Goal: Information Seeking & Learning: Find specific fact

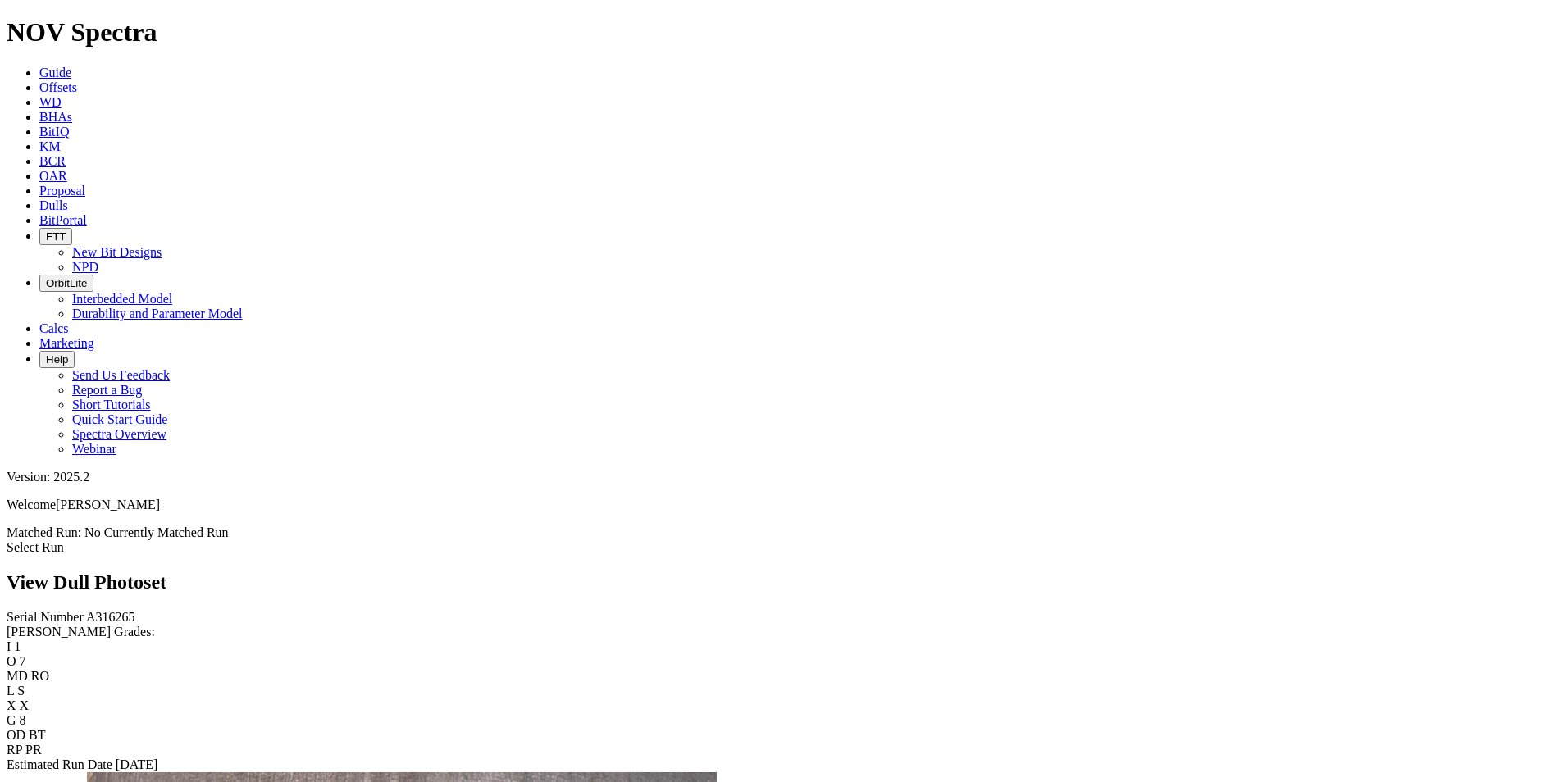
drag, startPoint x: 671, startPoint y: 16, endPoint x: 650, endPoint y: 1, distance: 25.8
click at [40, 199] on icon at bounding box center [40, 206] width 0 height 14
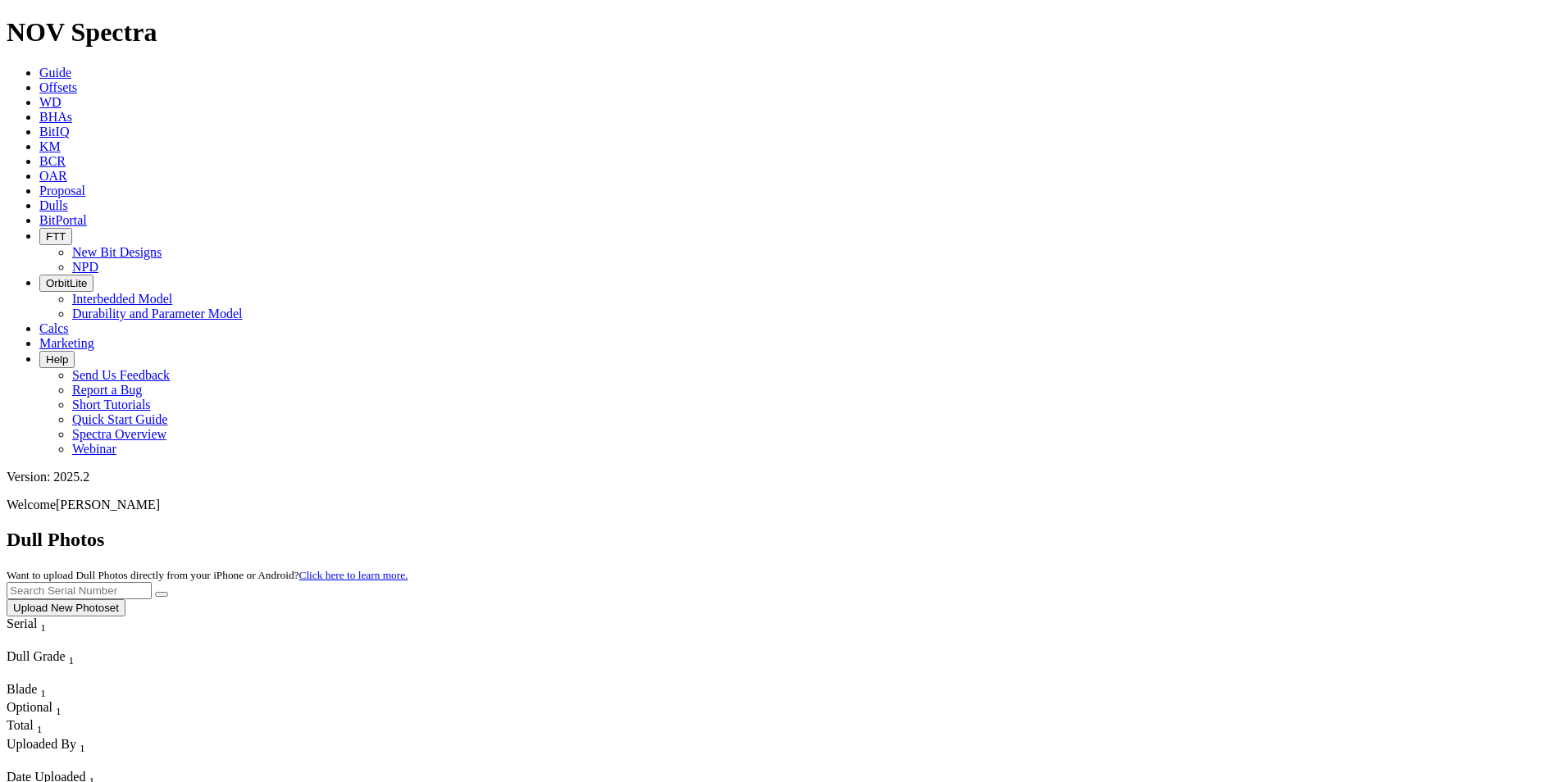
click at [152, 582] on input "text" at bounding box center [80, 591] width 145 height 17
click at [1295, 66] on ul "Guide Offsets [PERSON_NAME] BitIQ KM BCR OAR Proposal EBRR Dulls BitPortal FTT …" at bounding box center [784, 261] width 1555 height 391
click at [152, 582] on input "text" at bounding box center [80, 591] width 145 height 17
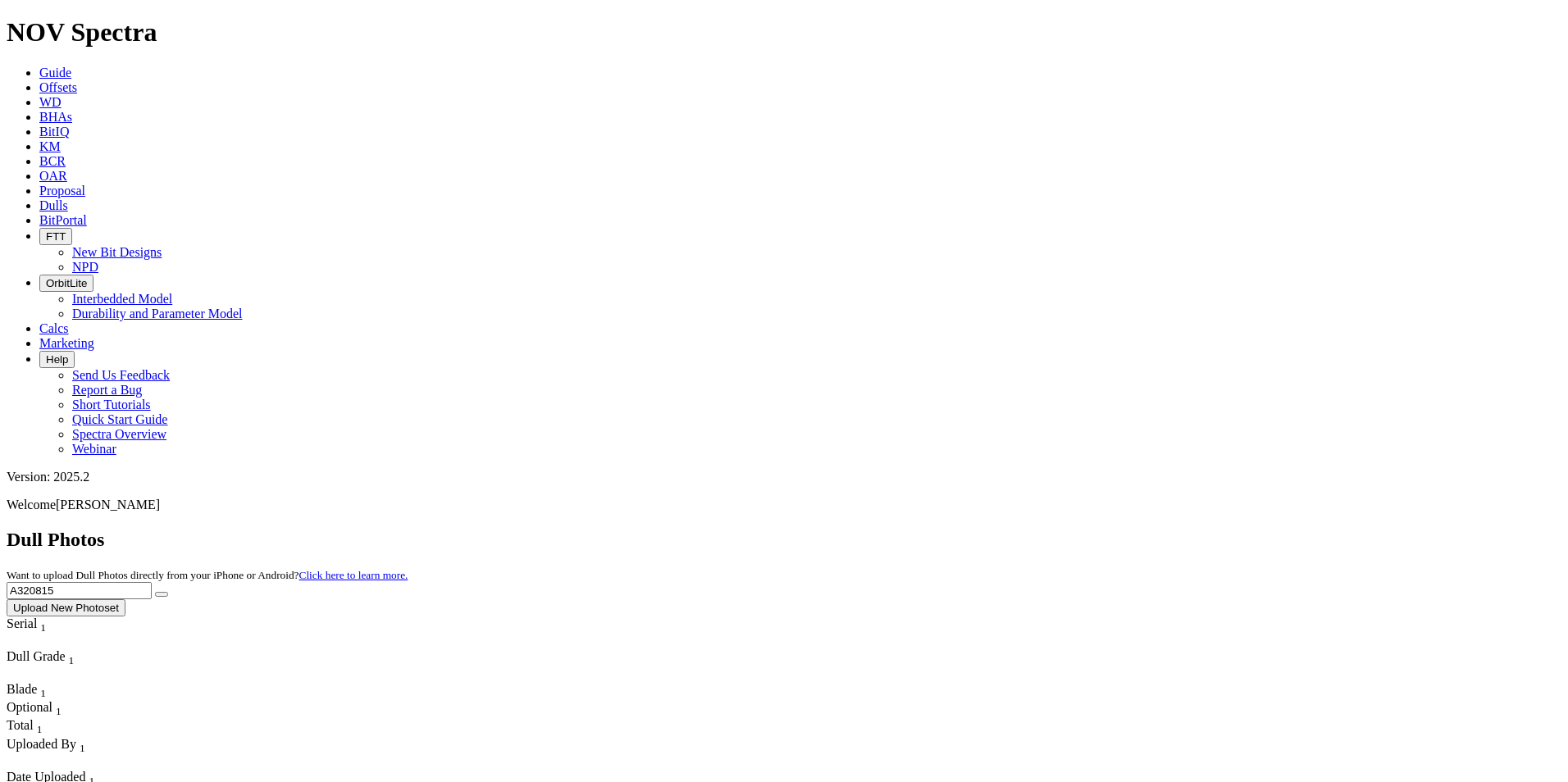
click at [162, 594] on icon "submit" at bounding box center [162, 594] width 0 height 0
drag, startPoint x: 1296, startPoint y: 75, endPoint x: 1162, endPoint y: 70, distance: 134.1
click at [1162, 529] on div "Dull Photos Want to upload Dull Photos directly from your iPhone or Android? Cl…" at bounding box center [784, 573] width 1555 height 88
click at [155, 592] on button "submit" at bounding box center [161, 594] width 13 height 5
drag, startPoint x: 1255, startPoint y: 61, endPoint x: 1170, endPoint y: 67, distance: 85.2
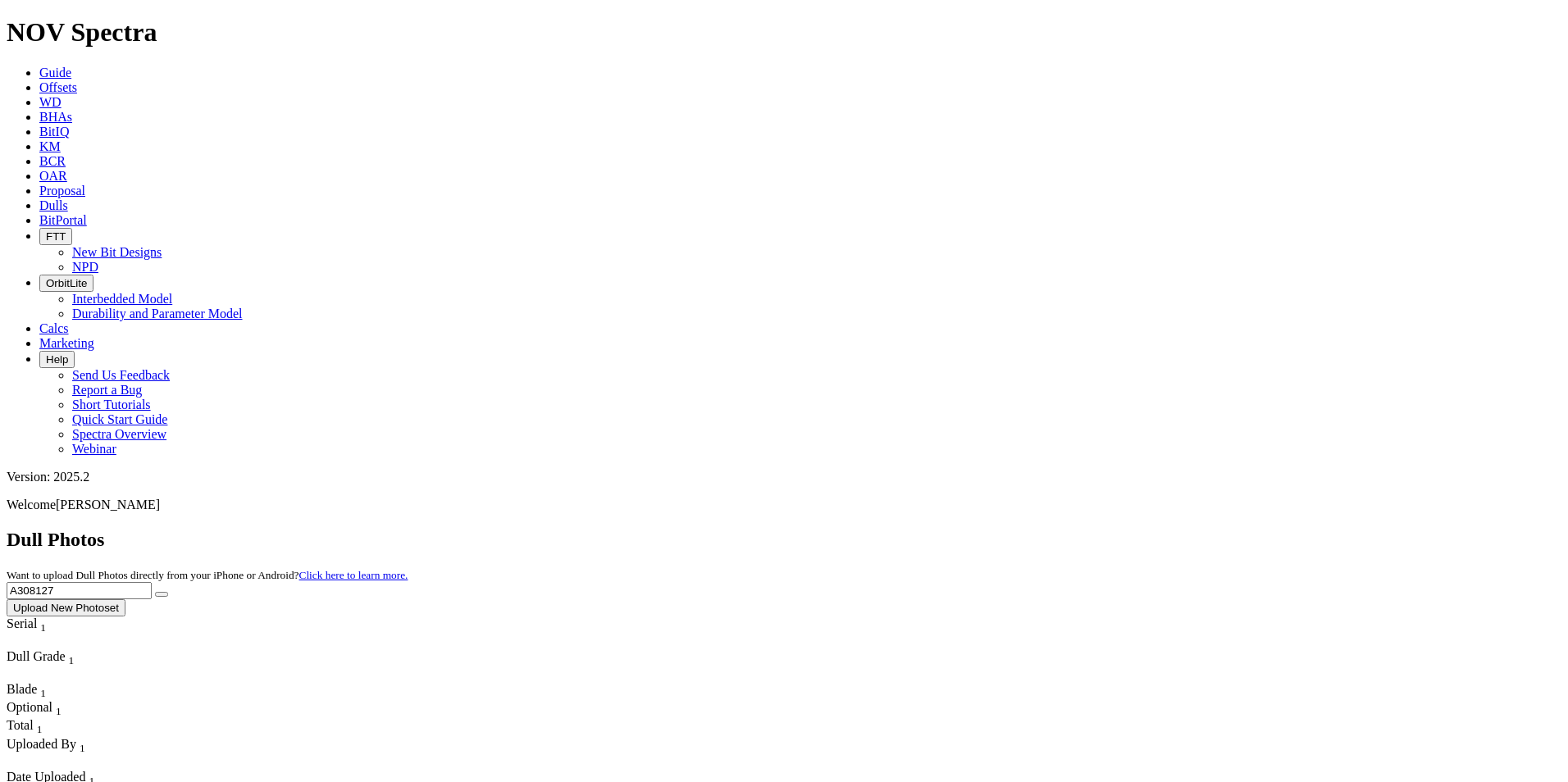
click at [152, 582] on input "A308127" at bounding box center [80, 591] width 145 height 17
click at [155, 592] on button "submit" at bounding box center [161, 594] width 13 height 5
drag, startPoint x: 1234, startPoint y: 73, endPoint x: 1158, endPoint y: 68, distance: 76.2
click at [1158, 529] on div "Dull Photos Want to upload Dull Photos directly from your iPhone or Android? Cl…" at bounding box center [784, 573] width 1555 height 88
click at [155, 592] on button "submit" at bounding box center [161, 594] width 13 height 5
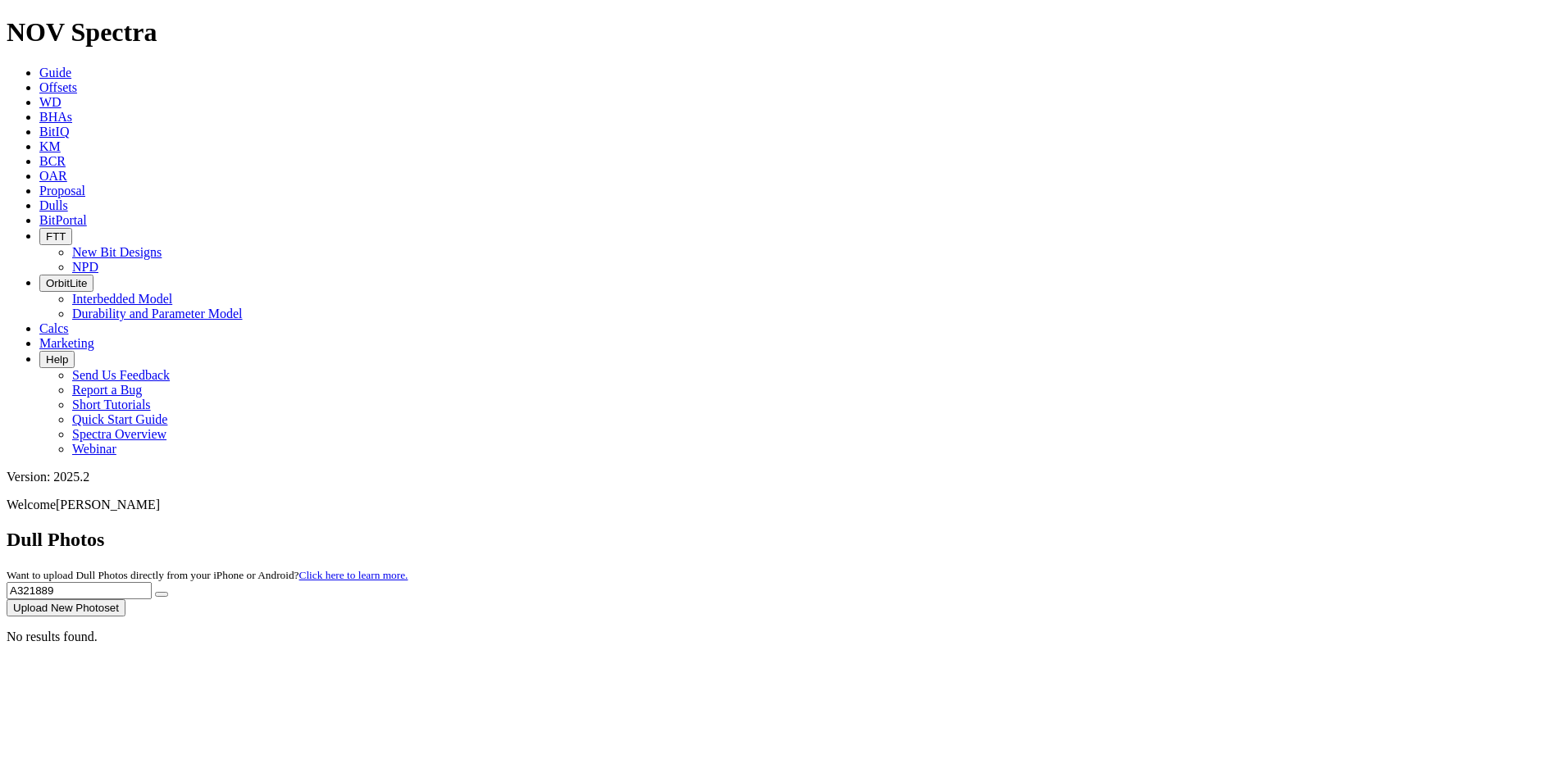
click at [152, 582] on input "A321889" at bounding box center [80, 591] width 145 height 17
click at [155, 592] on button "submit" at bounding box center [161, 594] width 13 height 5
drag, startPoint x: 1271, startPoint y: 73, endPoint x: 1175, endPoint y: 67, distance: 96.2
click at [152, 582] on input "A321899" at bounding box center [80, 591] width 145 height 17
click at [155, 592] on button "submit" at bounding box center [161, 594] width 13 height 5
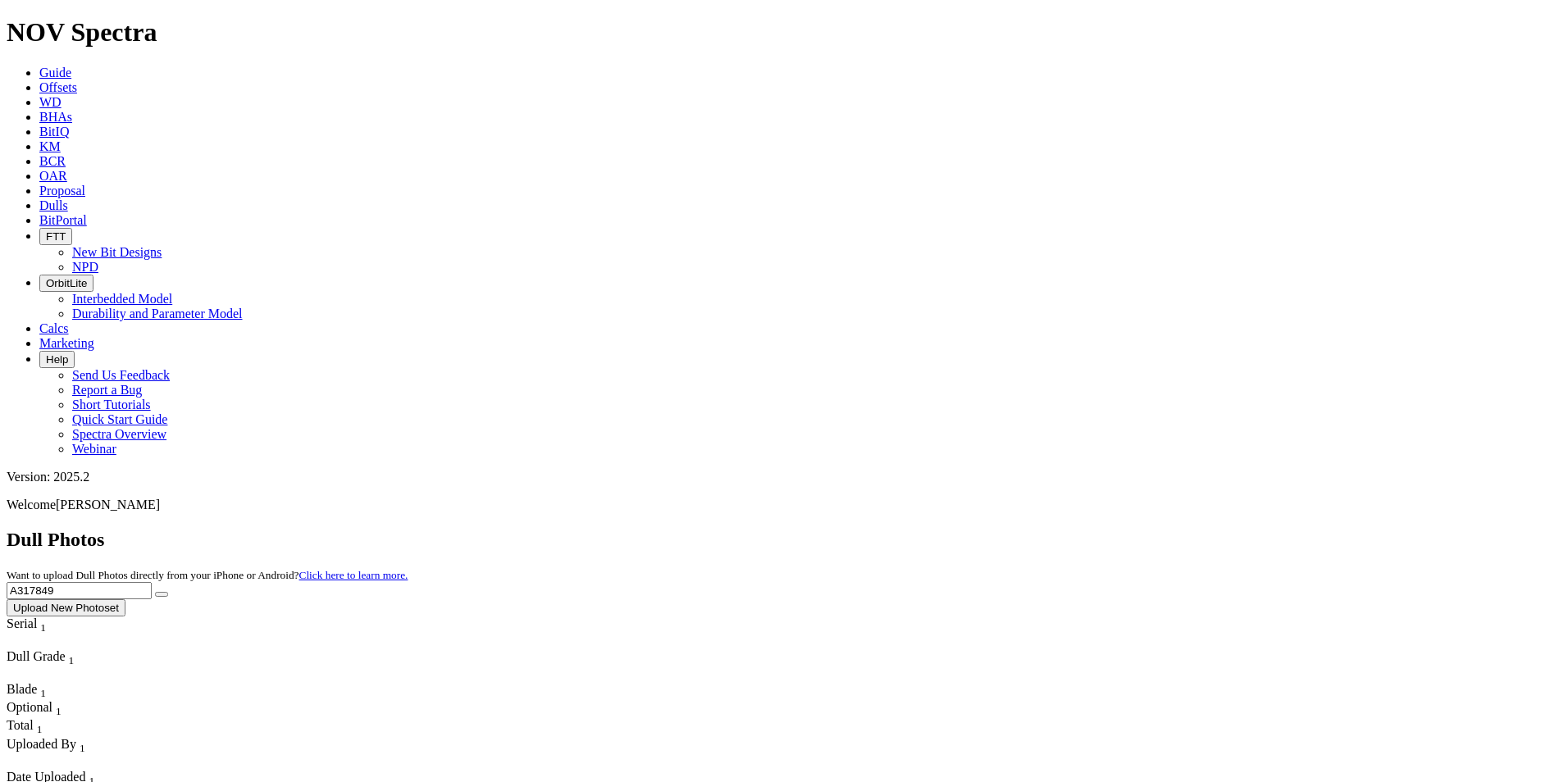
drag, startPoint x: 1274, startPoint y: 73, endPoint x: 1081, endPoint y: 67, distance: 193.1
click at [1085, 529] on div "Dull Photos Want to upload Dull Photos directly from your iPhone or Android? Cl…" at bounding box center [784, 573] width 1555 height 88
drag, startPoint x: 1247, startPoint y: 72, endPoint x: 1144, endPoint y: 62, distance: 103.5
click at [1151, 529] on div "Dull Photos Want to upload Dull Photos directly from your iPhone or Android? Cl…" at bounding box center [784, 573] width 1555 height 88
click at [155, 592] on button "submit" at bounding box center [161, 594] width 13 height 5
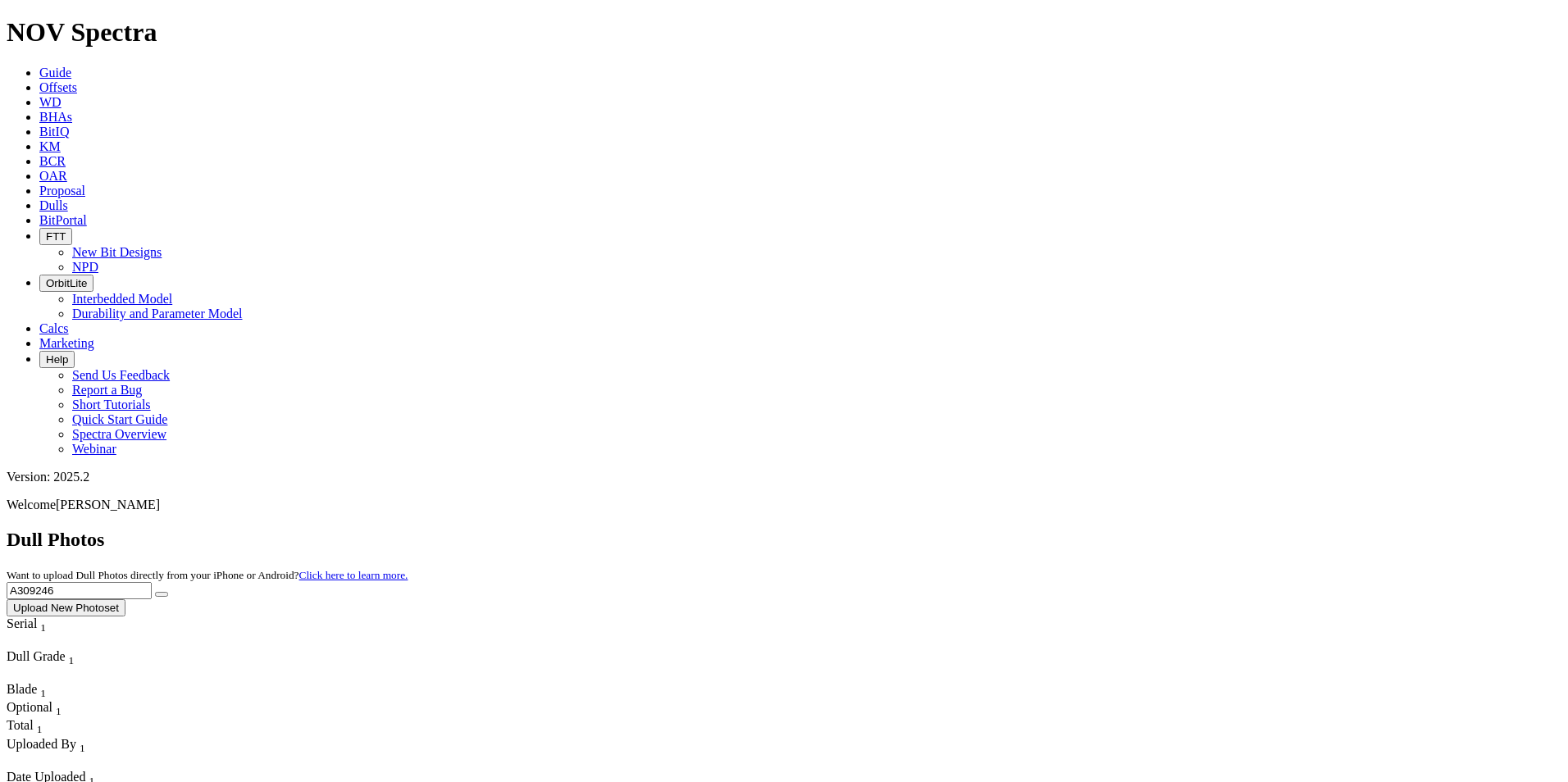
drag, startPoint x: 1264, startPoint y: 73, endPoint x: 1147, endPoint y: 67, distance: 117.2
click at [1150, 529] on div "Dull Photos Want to upload Dull Photos directly from your iPhone or Android? Cl…" at bounding box center [784, 573] width 1555 height 88
click at [155, 592] on button "submit" at bounding box center [161, 594] width 13 height 5
drag, startPoint x: 1238, startPoint y: 83, endPoint x: 1133, endPoint y: 44, distance: 112.0
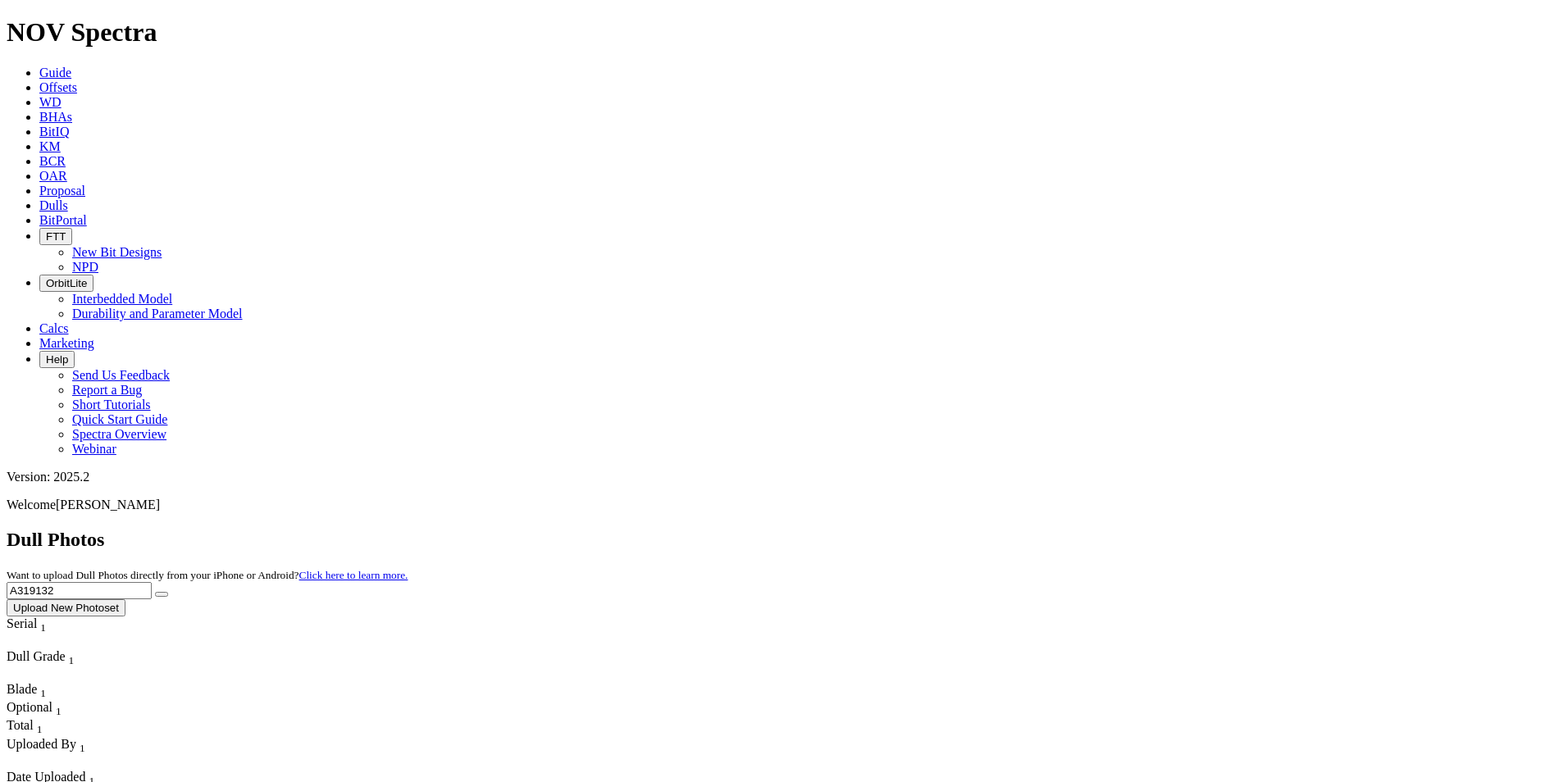
click at [155, 592] on button "submit" at bounding box center [161, 594] width 13 height 5
drag, startPoint x: 1232, startPoint y: 73, endPoint x: 1161, endPoint y: 72, distance: 71.0
click at [152, 582] on input "A319132" at bounding box center [80, 591] width 145 height 17
click at [155, 592] on button "submit" at bounding box center [161, 594] width 13 height 5
drag, startPoint x: 1252, startPoint y: 89, endPoint x: 1233, endPoint y: 73, distance: 24.8
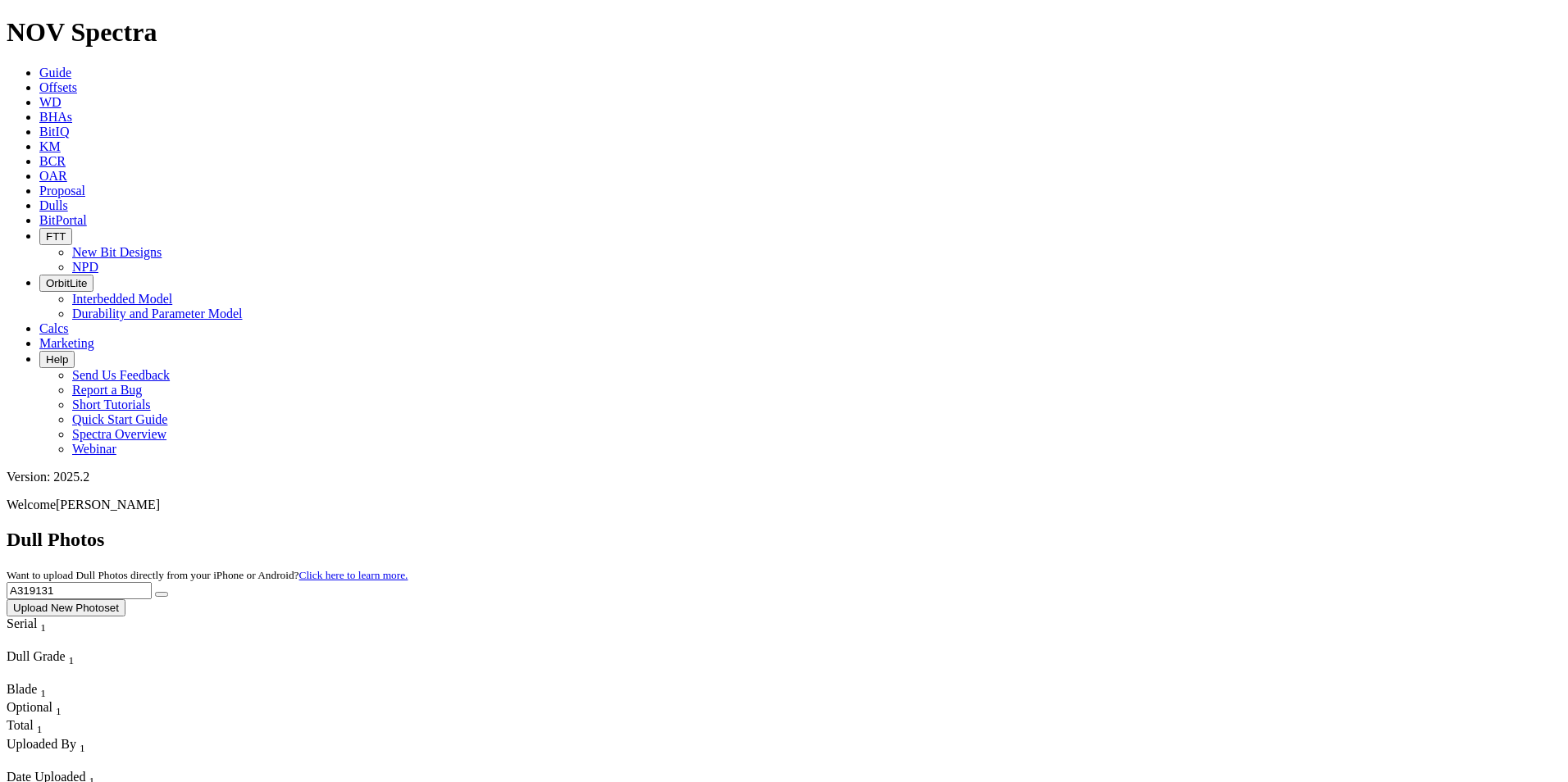
click at [1164, 529] on div "Dull Photos Want to upload Dull Photos directly from your iPhone or Android? Cl…" at bounding box center [784, 573] width 1555 height 88
drag, startPoint x: 1281, startPoint y: 74, endPoint x: 1159, endPoint y: 72, distance: 122.0
click at [1159, 529] on div "Dull Photos Want to upload Dull Photos directly from your iPhone or Android? Cl…" at bounding box center [784, 573] width 1555 height 88
click at [155, 592] on button "submit" at bounding box center [161, 594] width 13 height 5
drag, startPoint x: 1227, startPoint y: 75, endPoint x: 1155, endPoint y: 68, distance: 72.3
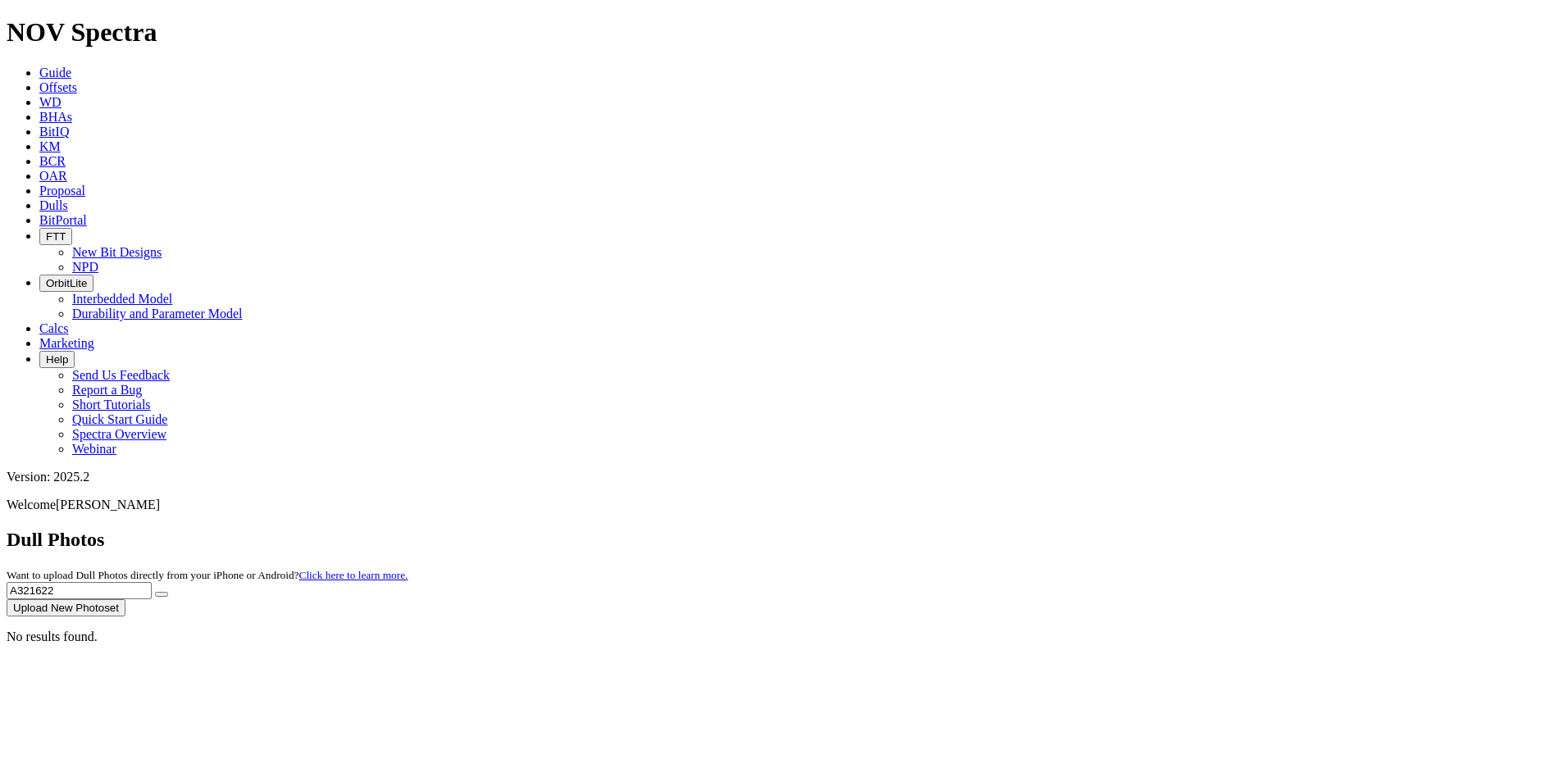
click at [1158, 529] on div "Dull Photos Want to upload Dull Photos directly from your iPhone or Android? Cl…" at bounding box center [784, 573] width 1555 height 88
click at [155, 592] on button "submit" at bounding box center [161, 594] width 13 height 5
drag, startPoint x: 1259, startPoint y: 79, endPoint x: 1124, endPoint y: 76, distance: 135.0
click at [1127, 529] on div "Dull Photos Want to upload Dull Photos directly from your iPhone or Android? Cl…" at bounding box center [784, 573] width 1555 height 88
click at [155, 592] on button "submit" at bounding box center [161, 594] width 13 height 5
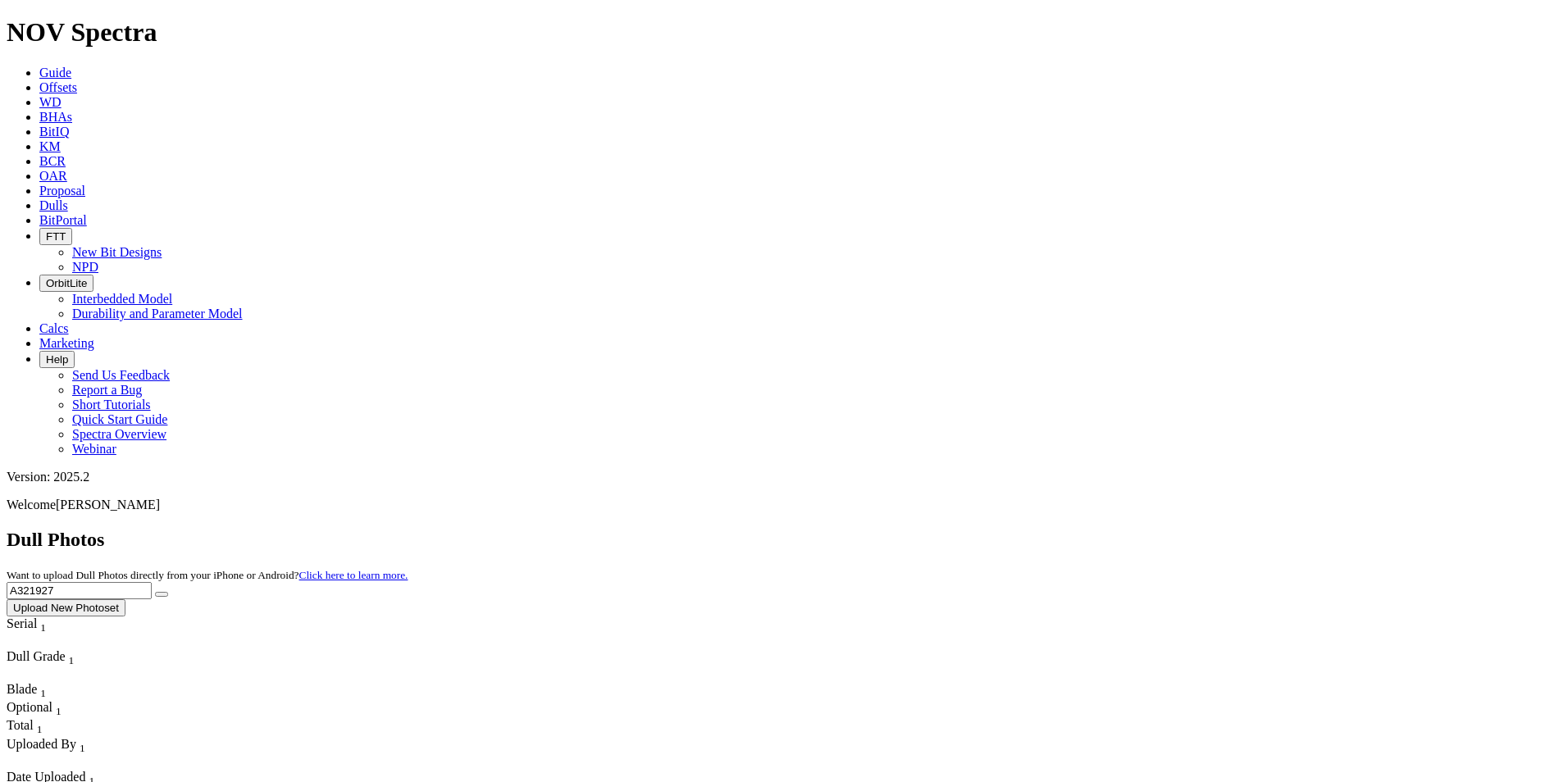
drag, startPoint x: 1208, startPoint y: 67, endPoint x: 1133, endPoint y: 62, distance: 75.2
click at [1133, 529] on div "Dull Photos Want to upload Dull Photos directly from your iPhone or Android? Cl…" at bounding box center [784, 573] width 1555 height 88
click at [155, 592] on button "submit" at bounding box center [161, 594] width 13 height 5
drag, startPoint x: 1253, startPoint y: 75, endPoint x: 1125, endPoint y: 71, distance: 128.1
click at [1125, 529] on div "Dull Photos Want to upload Dull Photos directly from your iPhone or Android? Cl…" at bounding box center [784, 573] width 1555 height 88
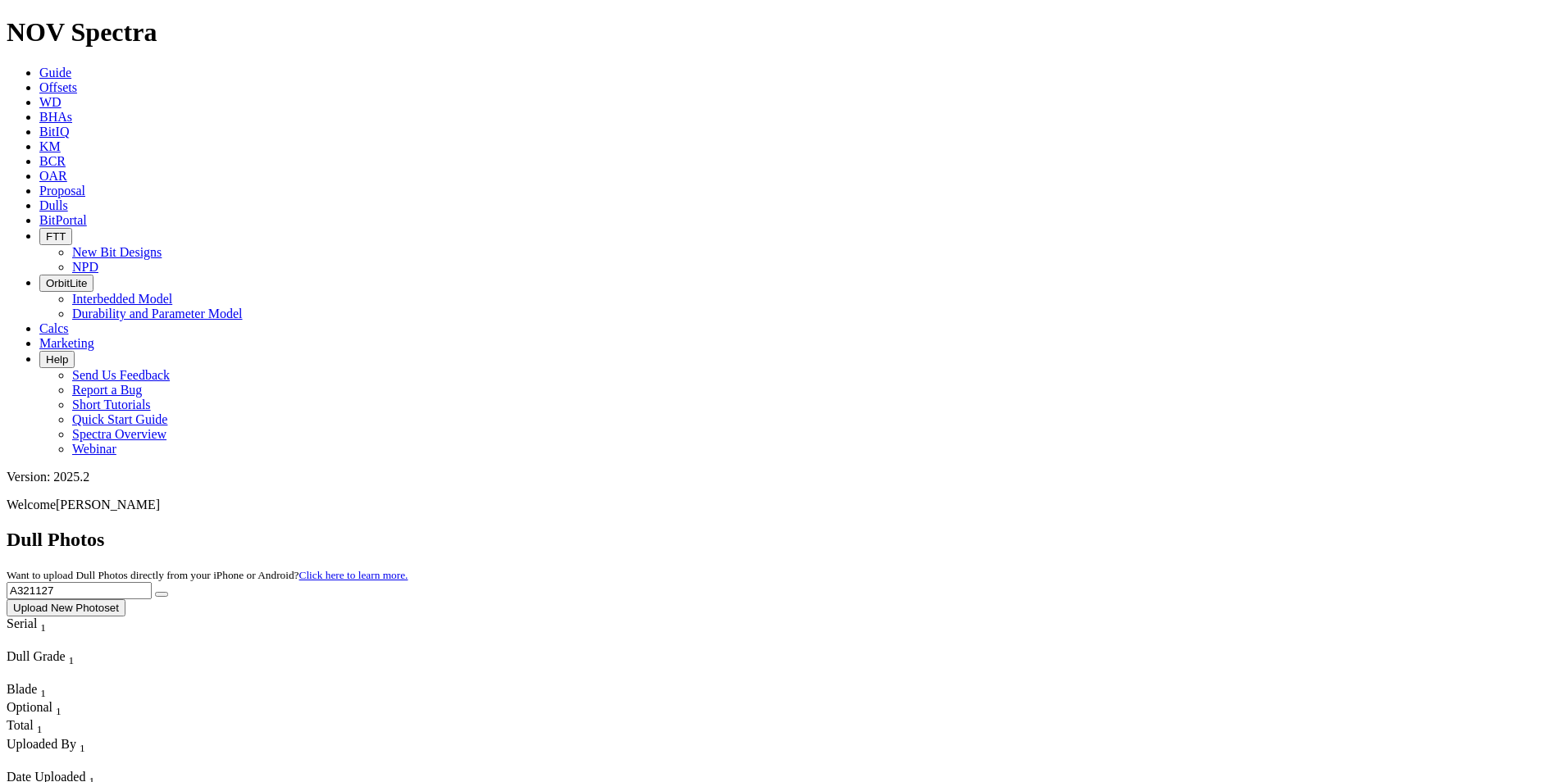
click at [155, 592] on button "submit" at bounding box center [161, 594] width 13 height 5
drag, startPoint x: 1280, startPoint y: 78, endPoint x: 1154, endPoint y: 79, distance: 126.0
click at [1154, 529] on div "Dull Photos Want to upload Dull Photos directly from your iPhone or Android? Cl…" at bounding box center [784, 573] width 1555 height 88
type input "A317602"
click at [155, 592] on button "submit" at bounding box center [161, 594] width 13 height 5
